Goal: Task Accomplishment & Management: Use online tool/utility

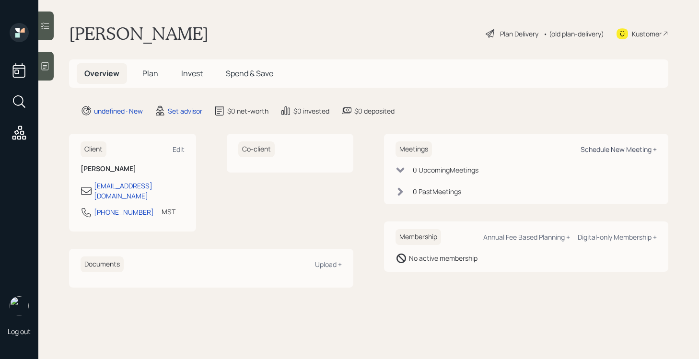
click at [595, 151] on div "Schedule New Meeting +" at bounding box center [618, 149] width 76 height 9
select select "round-[PERSON_NAME]"
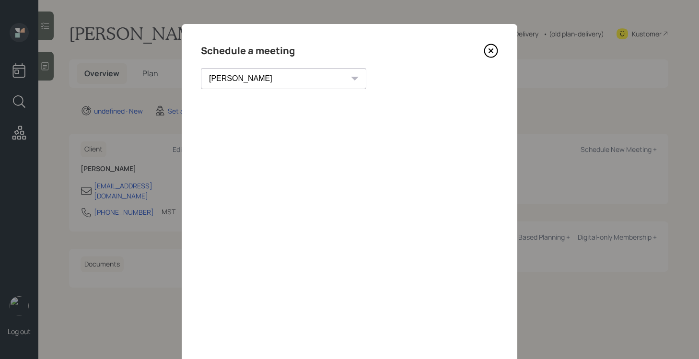
click at [496, 50] on icon at bounding box center [490, 51] width 14 height 14
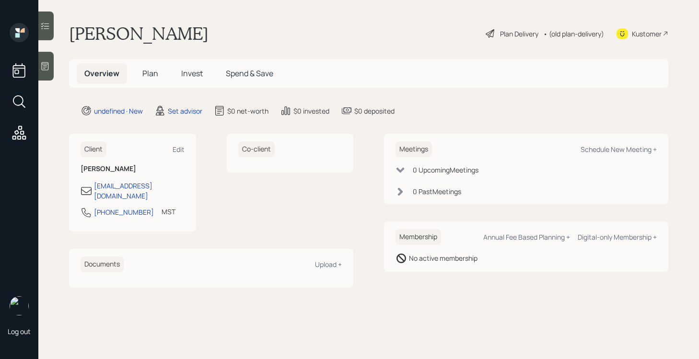
click at [48, 66] on icon at bounding box center [45, 66] width 7 height 8
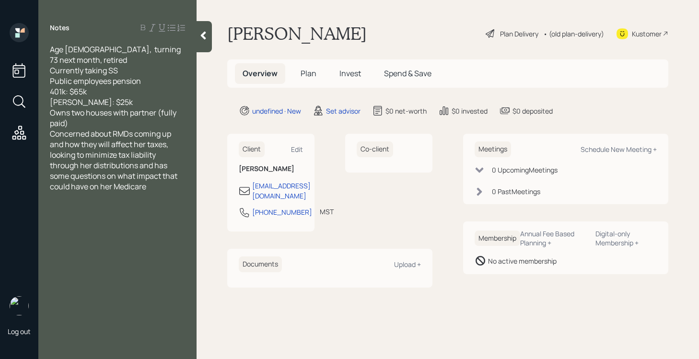
click at [144, 112] on div "Owns two houses with partner (fully paid)" at bounding box center [117, 117] width 135 height 21
click at [206, 44] on div at bounding box center [203, 36] width 15 height 31
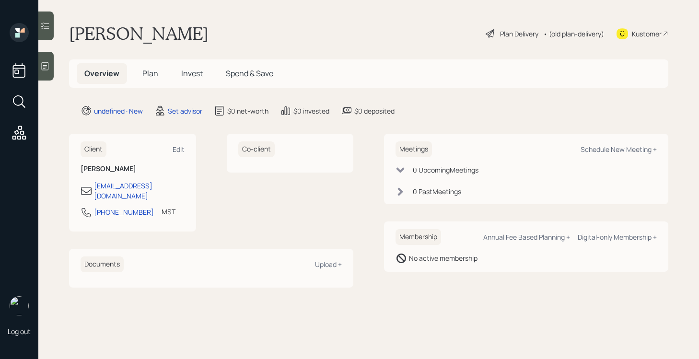
click at [44, 74] on div at bounding box center [45, 66] width 15 height 29
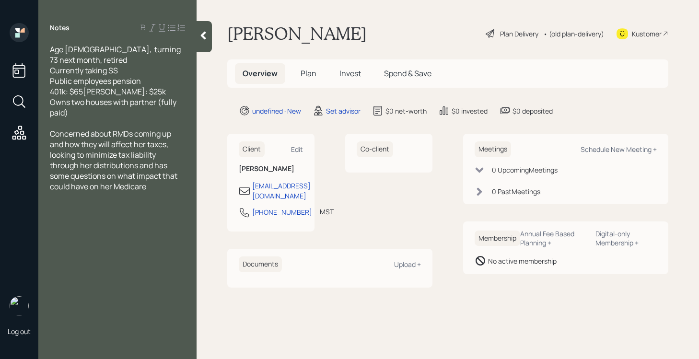
click at [199, 35] on icon at bounding box center [203, 36] width 10 height 10
